Goal: Task Accomplishment & Management: Manage account settings

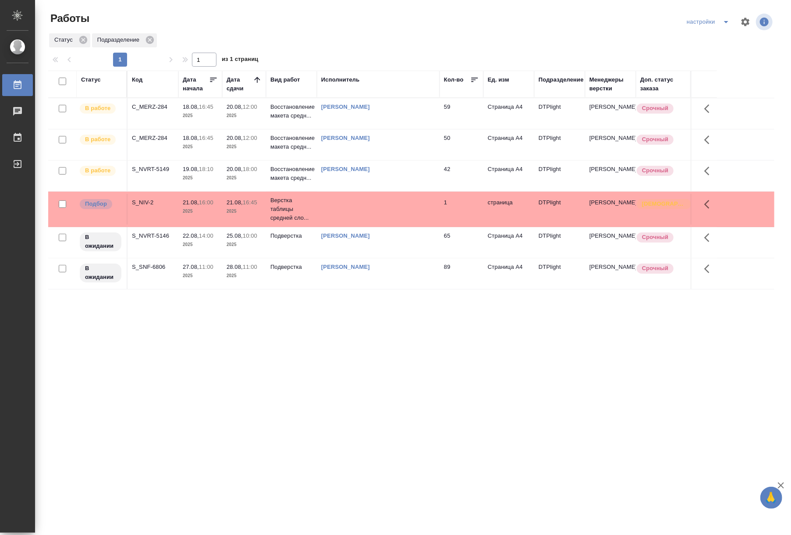
click at [163, 108] on div "C_MERZ-284" at bounding box center [153, 107] width 42 height 9
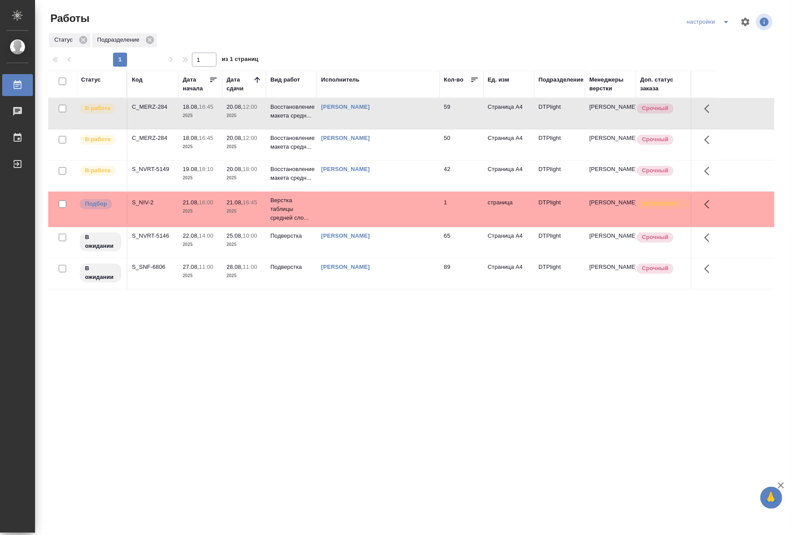
click at [163, 108] on div "C_MERZ-284" at bounding box center [153, 107] width 42 height 9
click at [242, 146] on p "2025" at bounding box center [244, 146] width 35 height 9
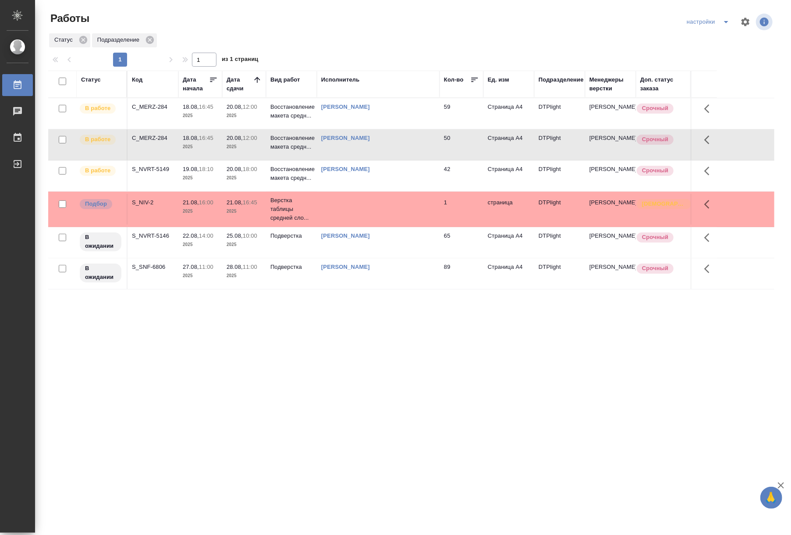
click at [242, 146] on p "2025" at bounding box center [244, 146] width 35 height 9
click at [252, 181] on p "2025" at bounding box center [244, 178] width 35 height 9
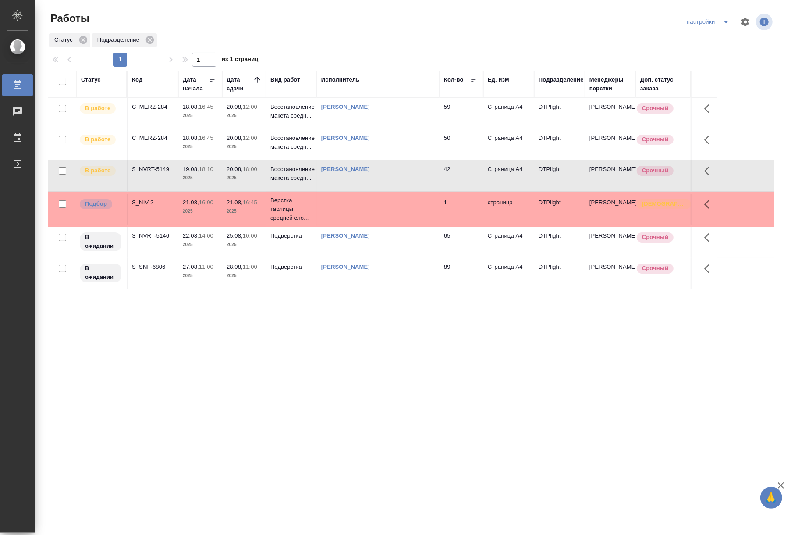
click at [252, 181] on p "2025" at bounding box center [244, 178] width 35 height 9
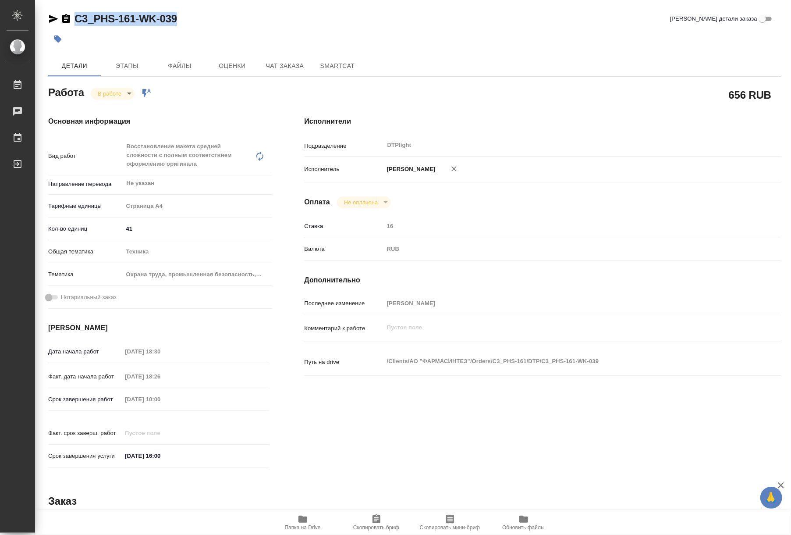
click at [295, 523] on span "Папка на Drive" at bounding box center [302, 522] width 63 height 17
click at [124, 96] on body "🙏 .cls-1 fill:#fff; AWATERA Riianova Anna Работы 0 Чаты График Выйти C3_PHS-161…" at bounding box center [395, 267] width 791 height 535
click at [118, 107] on button "Выполнен" at bounding box center [114, 108] width 32 height 10
type textarea "x"
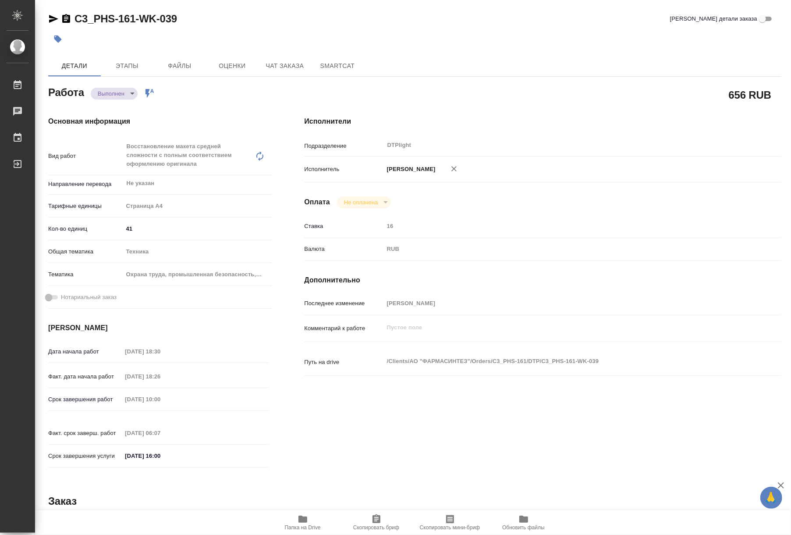
type textarea "x"
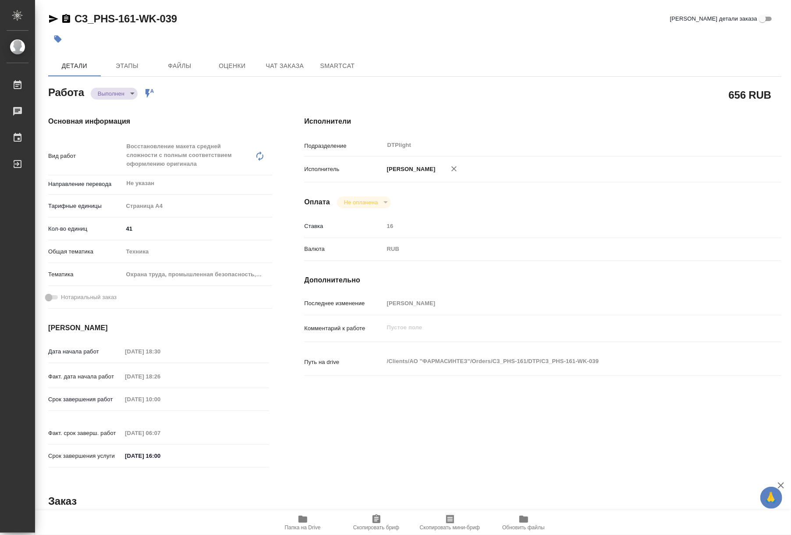
type textarea "x"
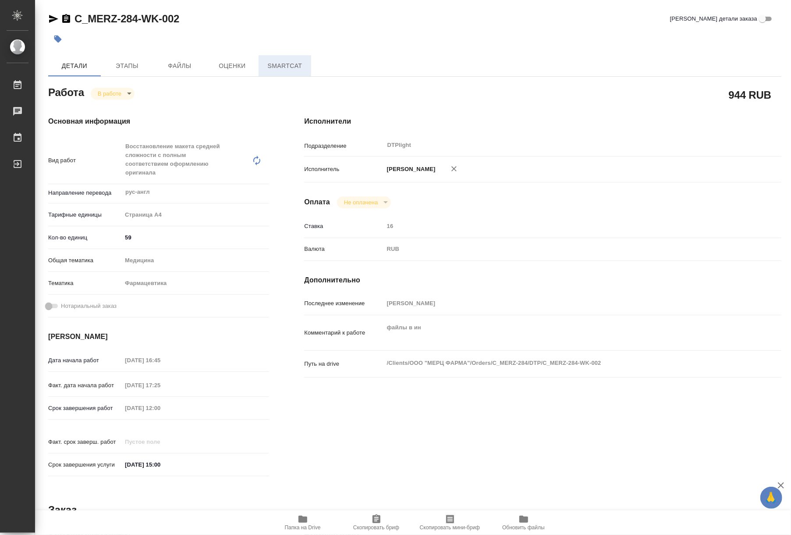
type textarea "x"
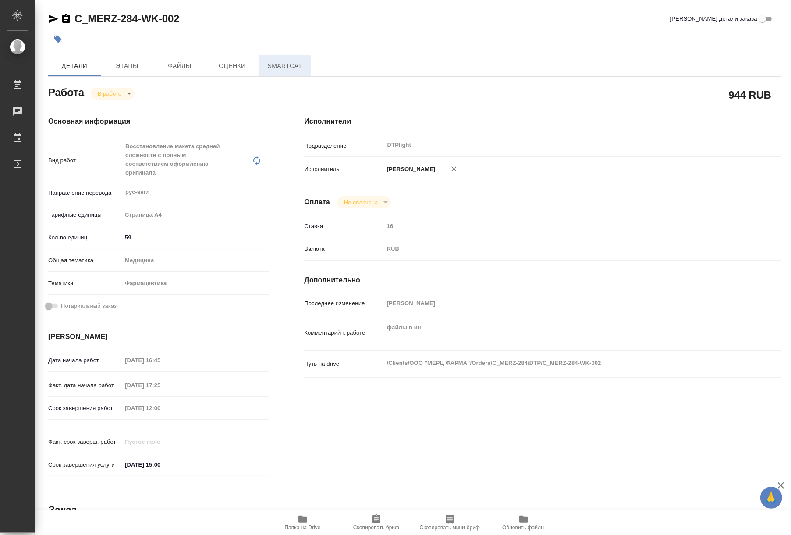
type textarea "x"
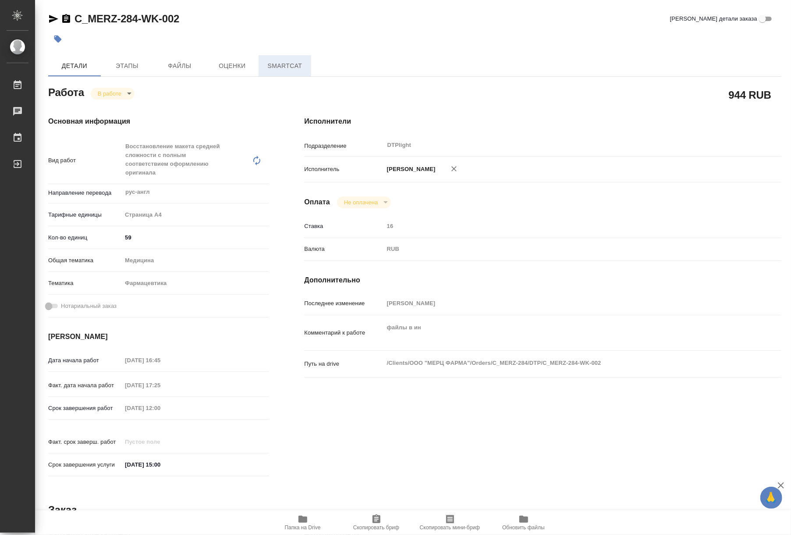
type textarea "x"
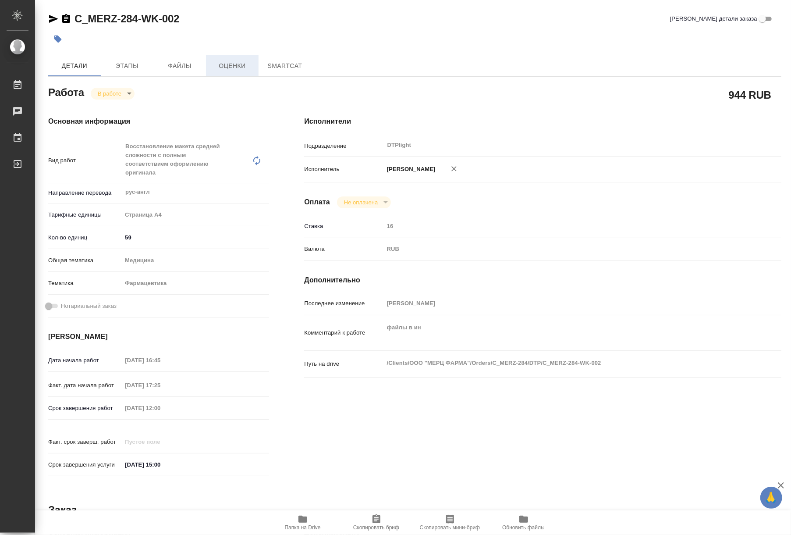
click at [234, 69] on span "Оценки" at bounding box center [232, 65] width 42 height 11
type textarea "x"
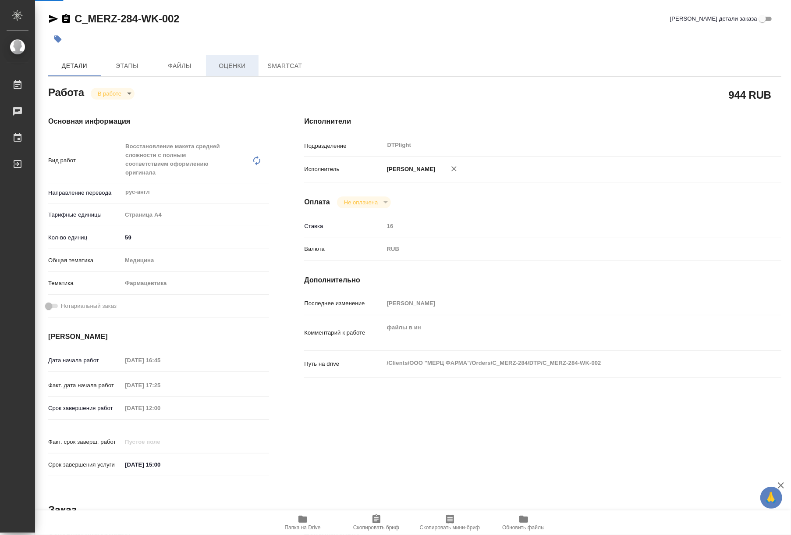
type textarea "x"
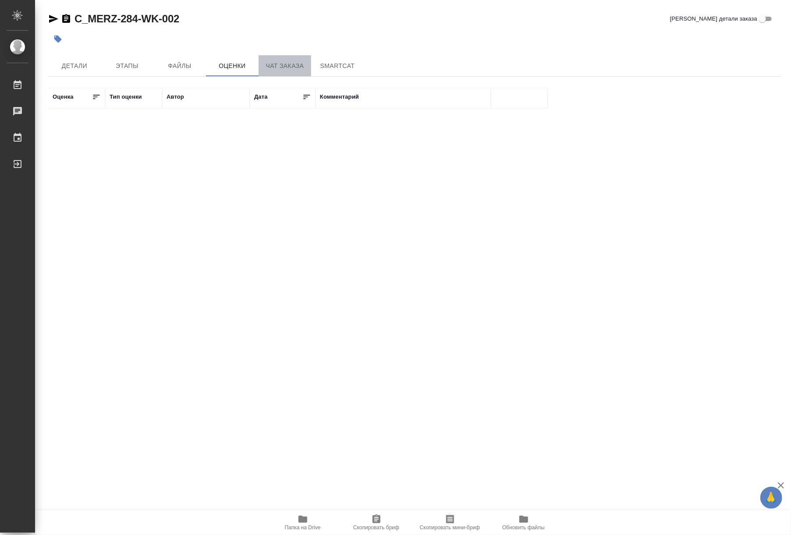
click at [269, 69] on span "Чат заказа" at bounding box center [285, 65] width 42 height 11
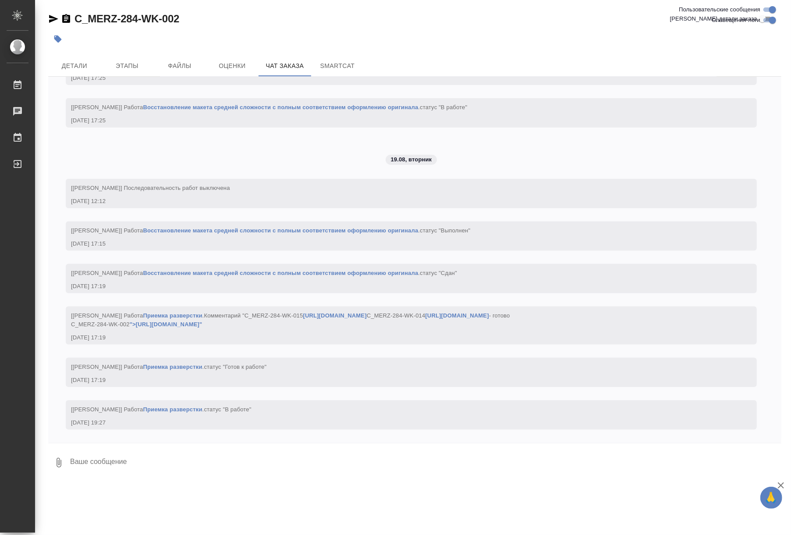
scroll to position [3205, 0]
click at [289, 227] on link "Восстановление макета средней сложности с полным соответствием оформлению ориги…" at bounding box center [280, 230] width 275 height 7
click at [83, 62] on span "Детали" at bounding box center [74, 65] width 42 height 11
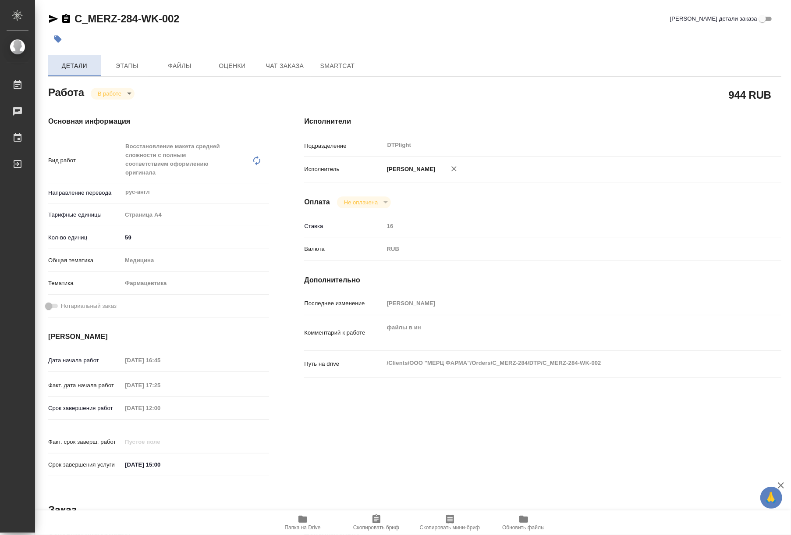
type textarea "x"
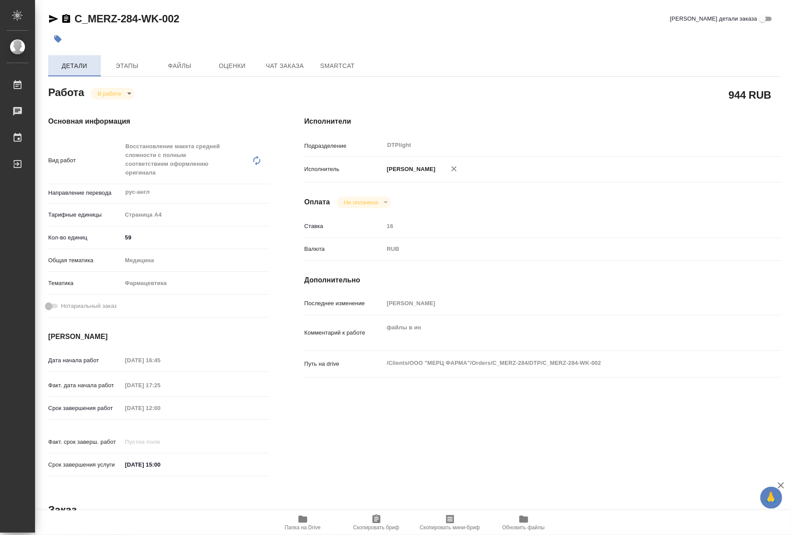
type textarea "x"
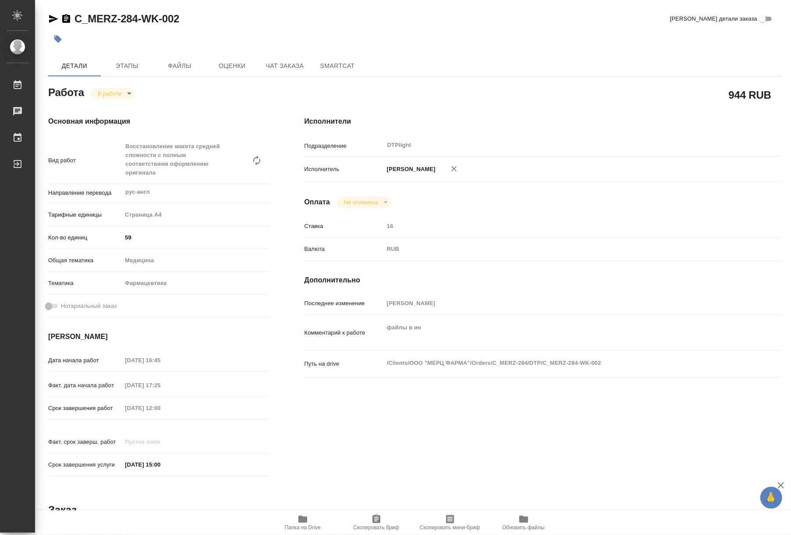
type textarea "x"
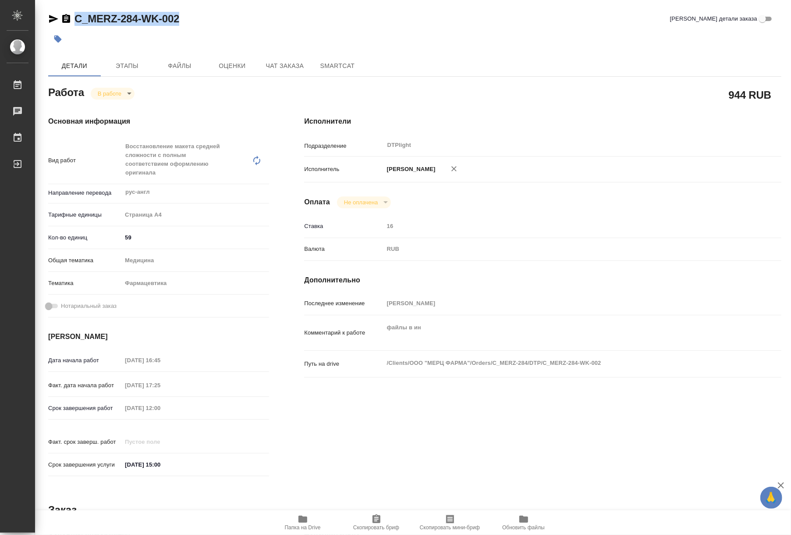
drag, startPoint x: 183, startPoint y: 20, endPoint x: 74, endPoint y: 18, distance: 108.7
click at [74, 18] on div "C_MERZ-284-WK-002 Кратко детали заказа" at bounding box center [414, 19] width 733 height 14
copy link "C_MERZ-284-WK-002"
click at [284, 527] on span "Папка на Drive" at bounding box center [302, 522] width 63 height 17
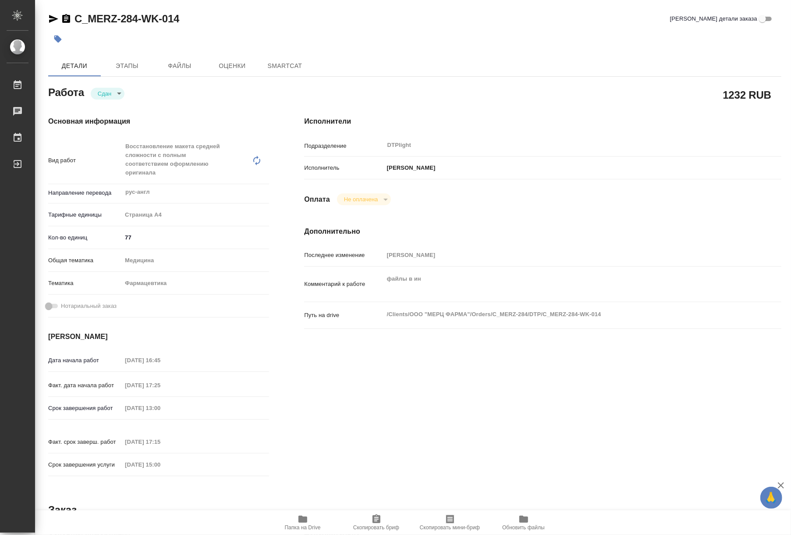
type textarea "x"
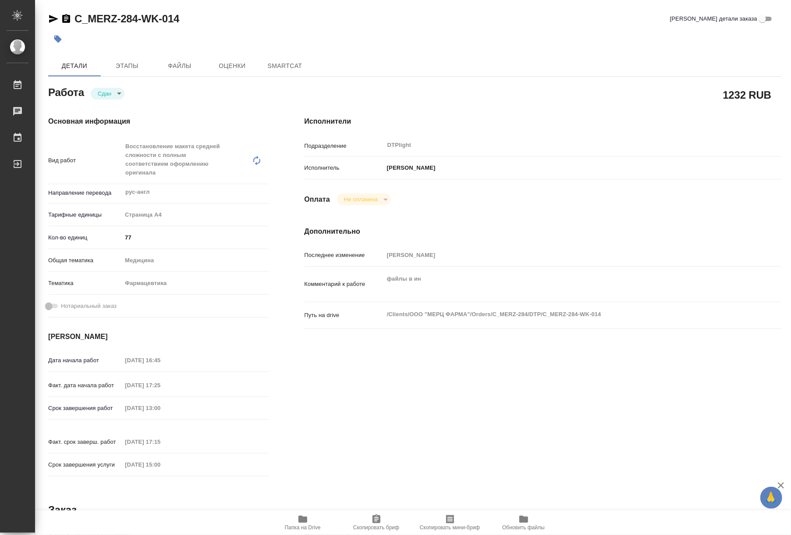
type textarea "x"
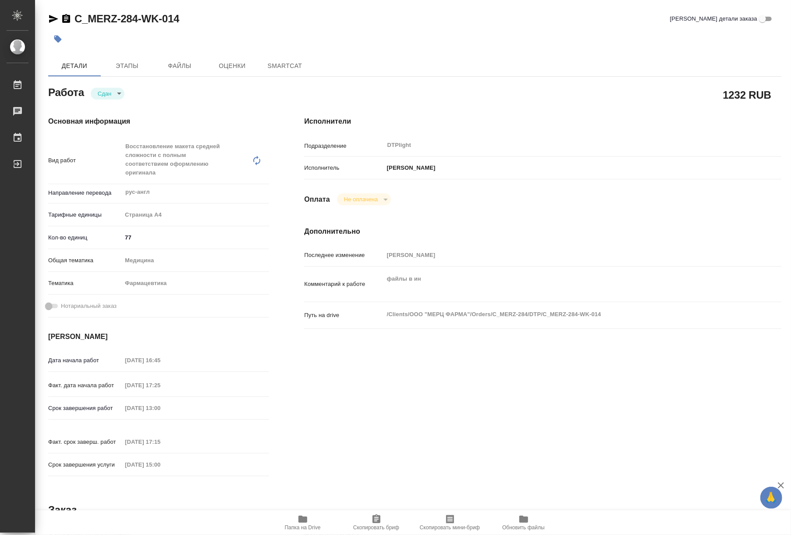
type textarea "x"
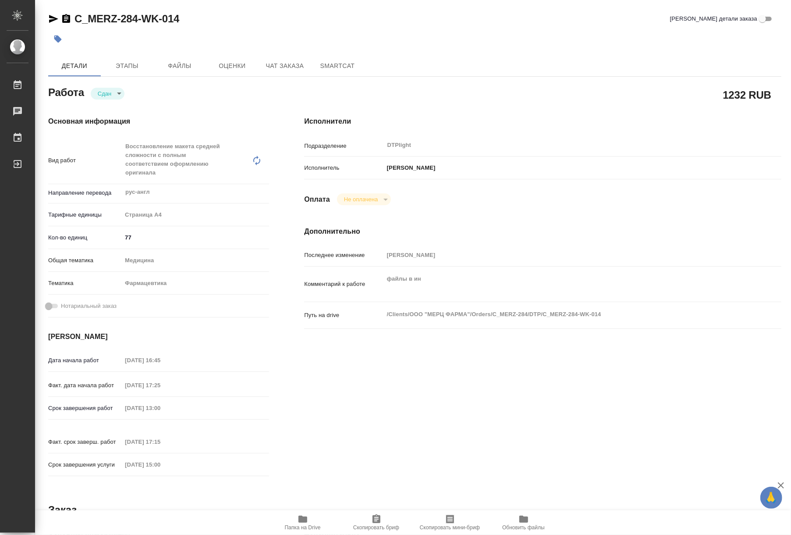
type textarea "x"
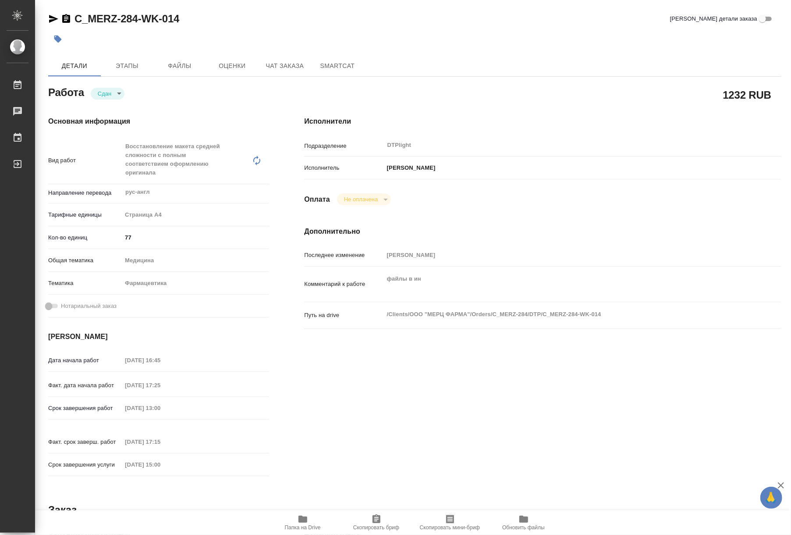
type textarea "x"
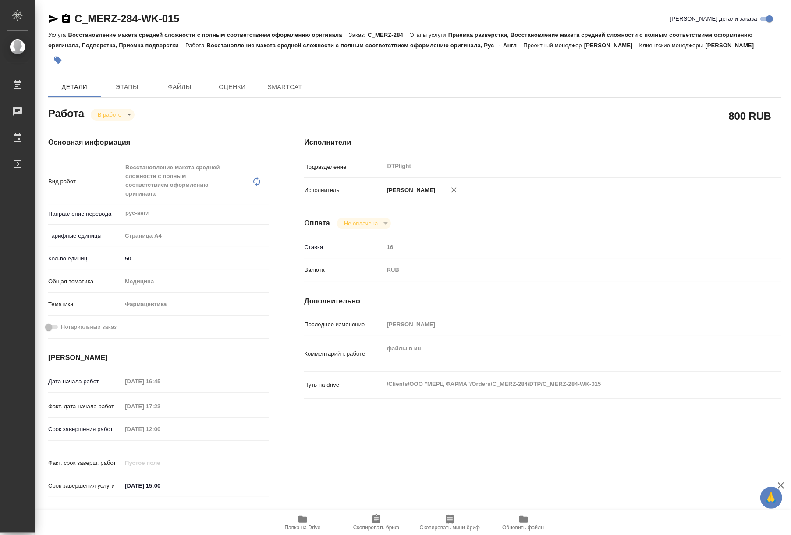
type textarea "x"
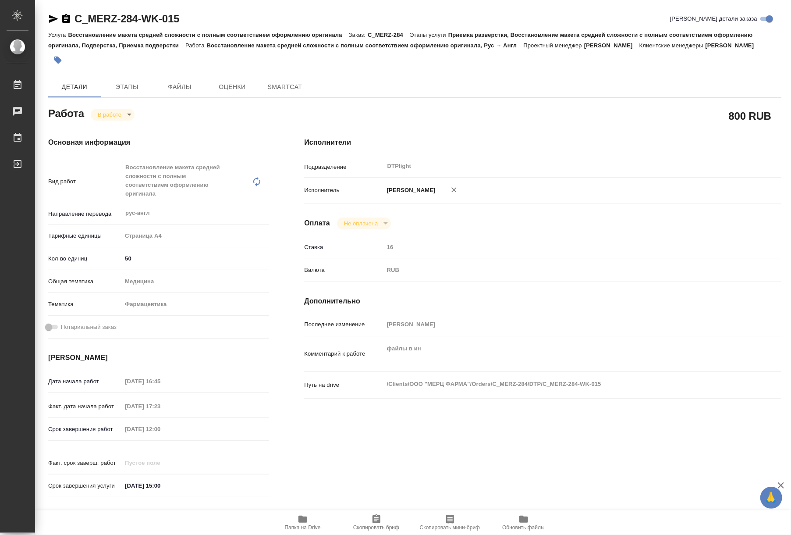
type textarea "x"
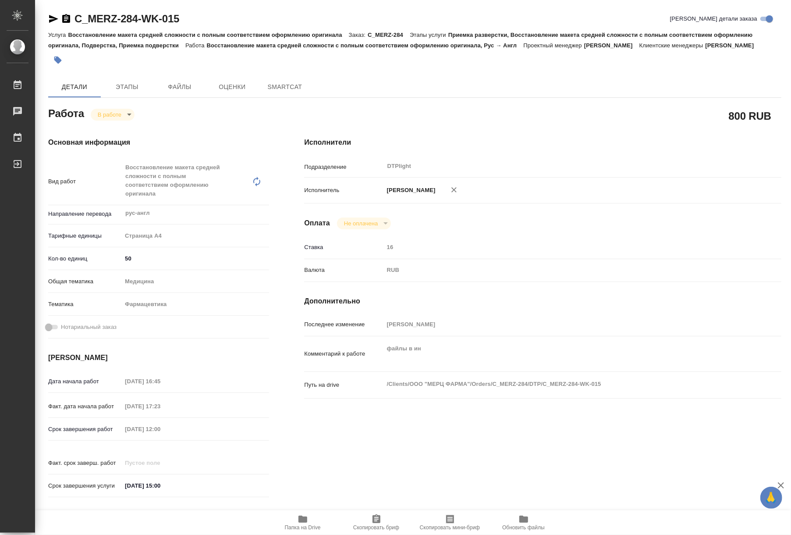
type textarea "x"
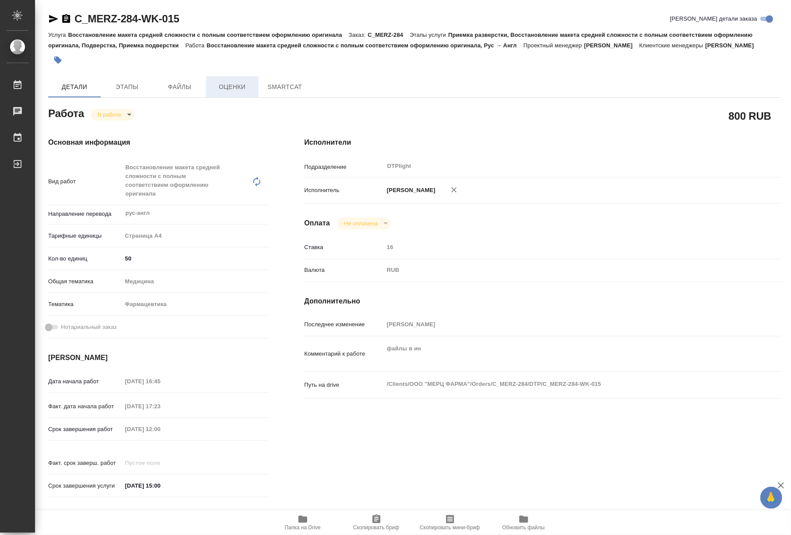
type textarea "x"
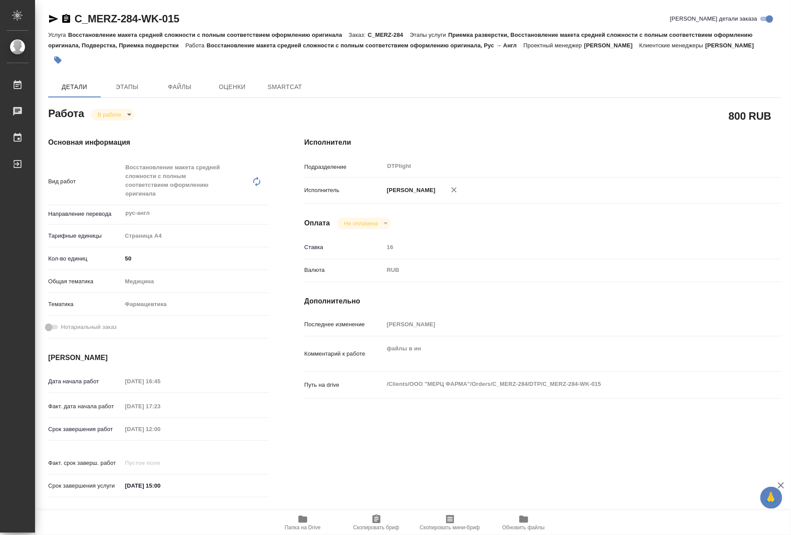
type textarea "x"
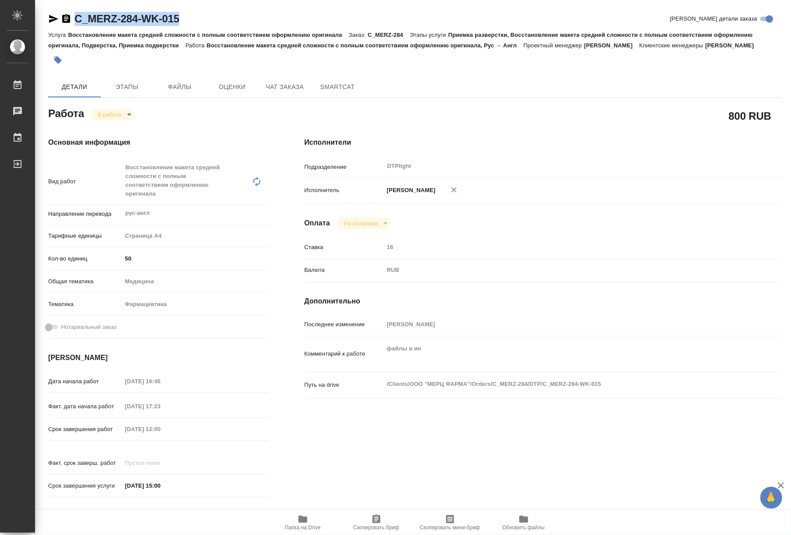
type textarea "x"
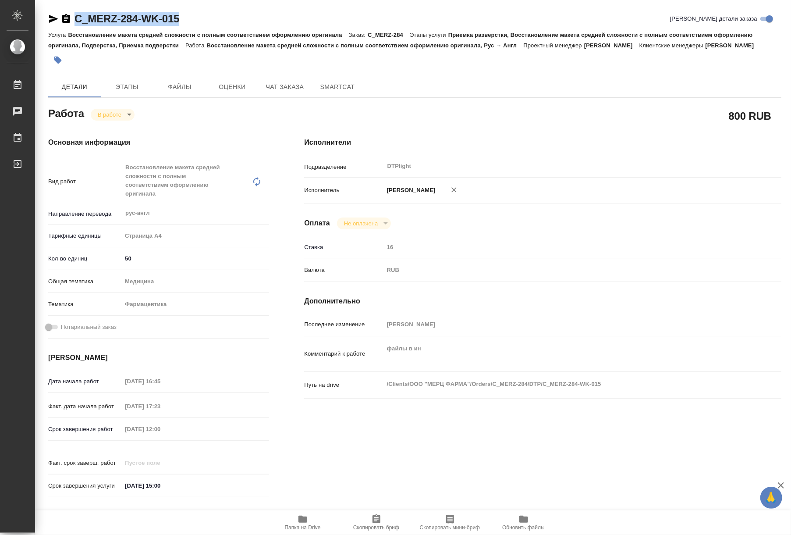
drag, startPoint x: 183, startPoint y: 21, endPoint x: 66, endPoint y: 19, distance: 117.5
click at [66, 19] on div "C_MERZ-284-WK-015 Кратко детали заказа" at bounding box center [414, 19] width 733 height 14
copy link "C_MERZ-284-WK-015"
type textarea "x"
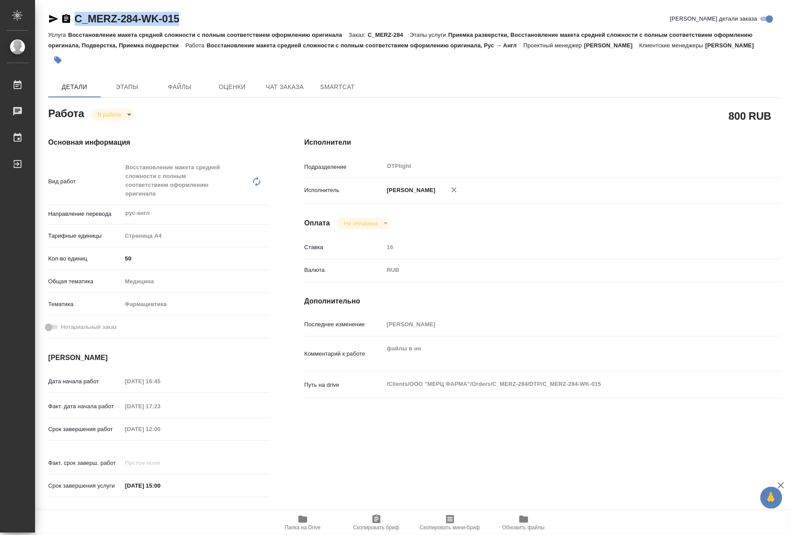
type textarea "x"
click at [303, 518] on icon "button" at bounding box center [303, 519] width 9 height 7
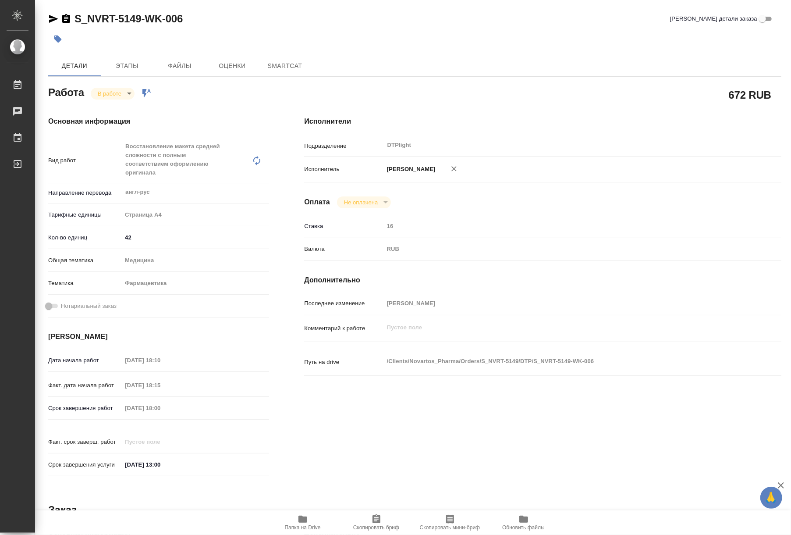
type textarea "x"
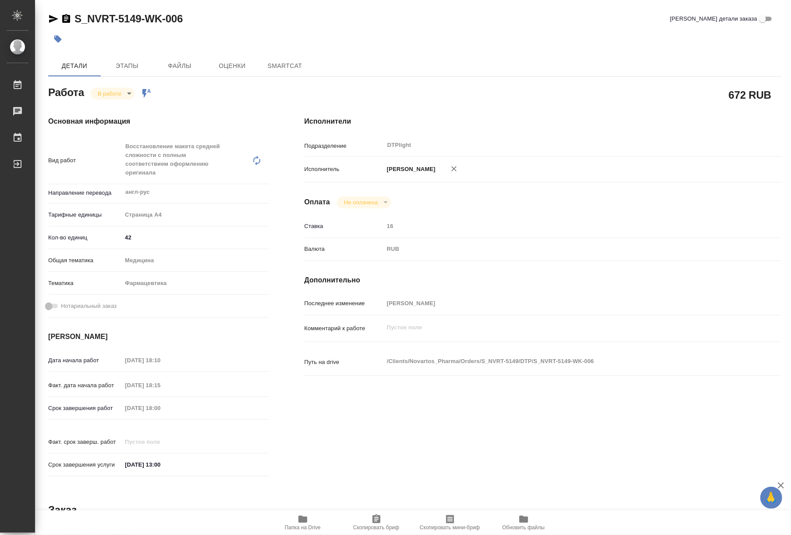
type textarea "x"
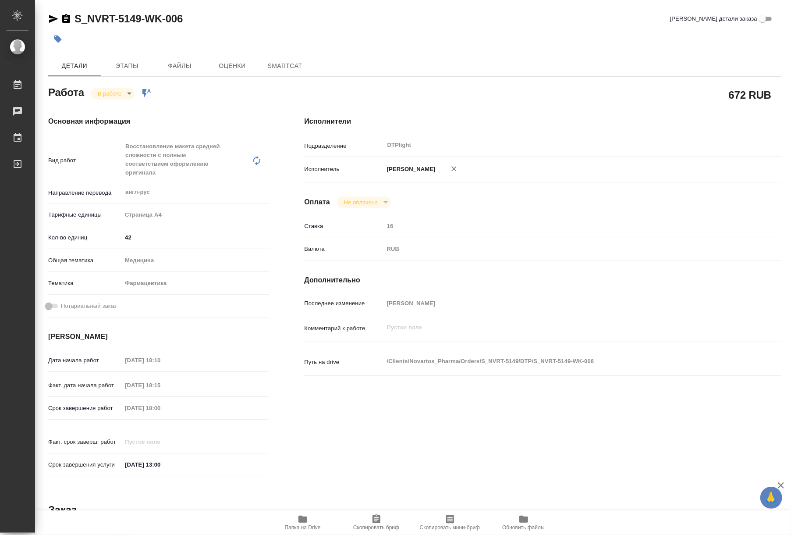
type textarea "x"
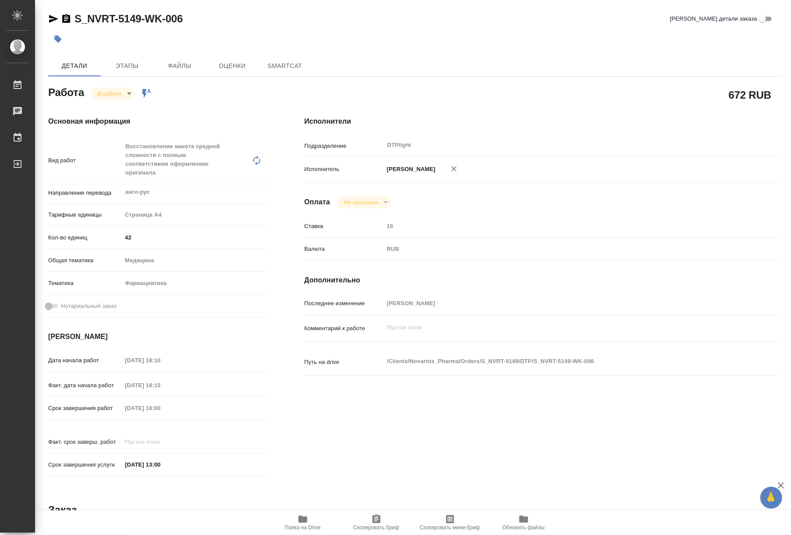
type textarea "x"
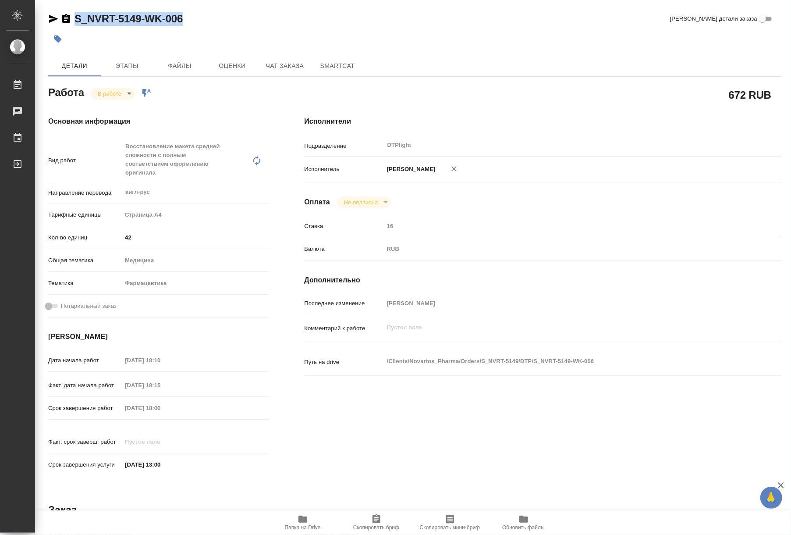
type textarea "x"
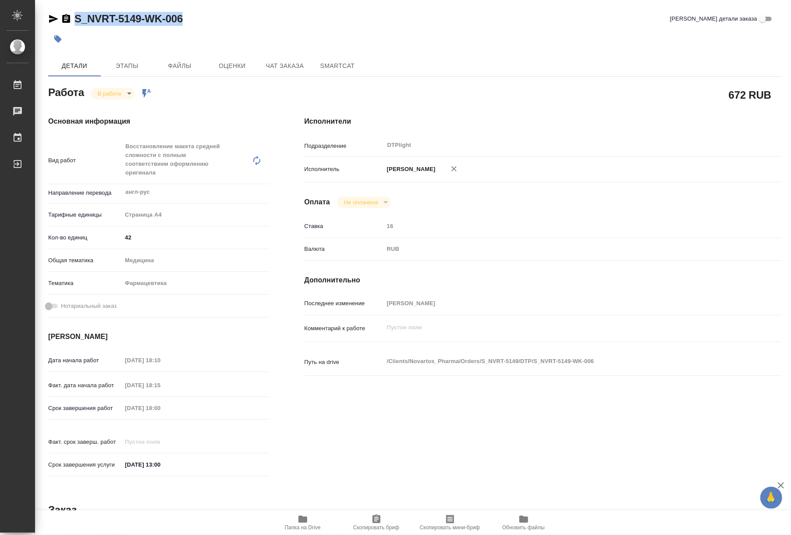
drag, startPoint x: 190, startPoint y: 18, endPoint x: 76, endPoint y: 25, distance: 114.2
click at [76, 25] on div "S_NVRT-5149-WK-006 Кратко детали заказа" at bounding box center [414, 19] width 733 height 14
copy link "S_NVRT-5149-WK-006"
type textarea "x"
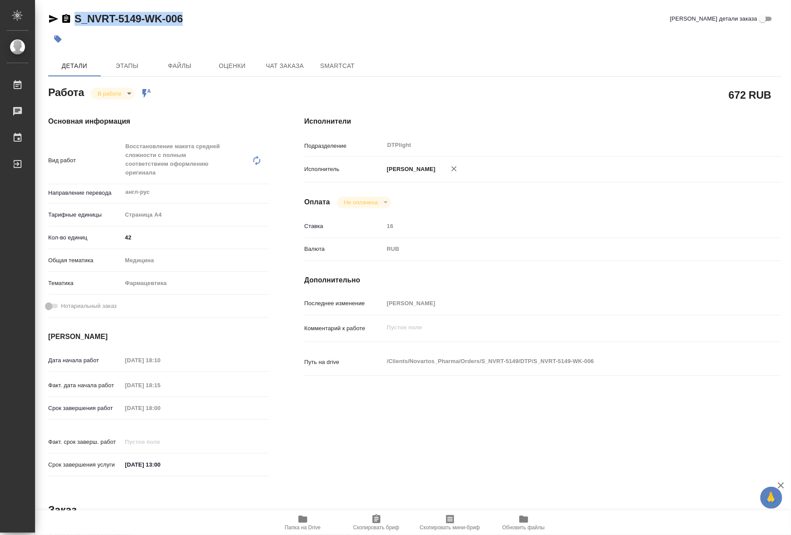
type textarea "x"
click at [296, 525] on span "Папка на Drive" at bounding box center [303, 527] width 36 height 6
